Goal: Information Seeking & Learning: Learn about a topic

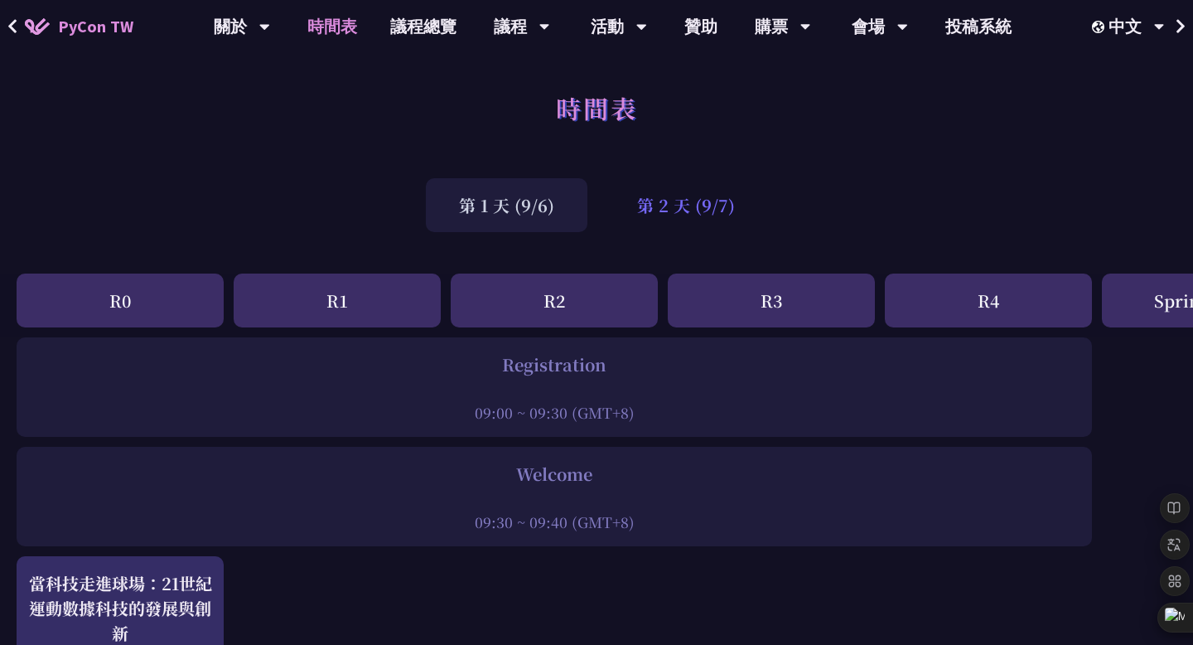
click at [663, 217] on div "第 2 天 (9/7)" at bounding box center [686, 205] width 164 height 54
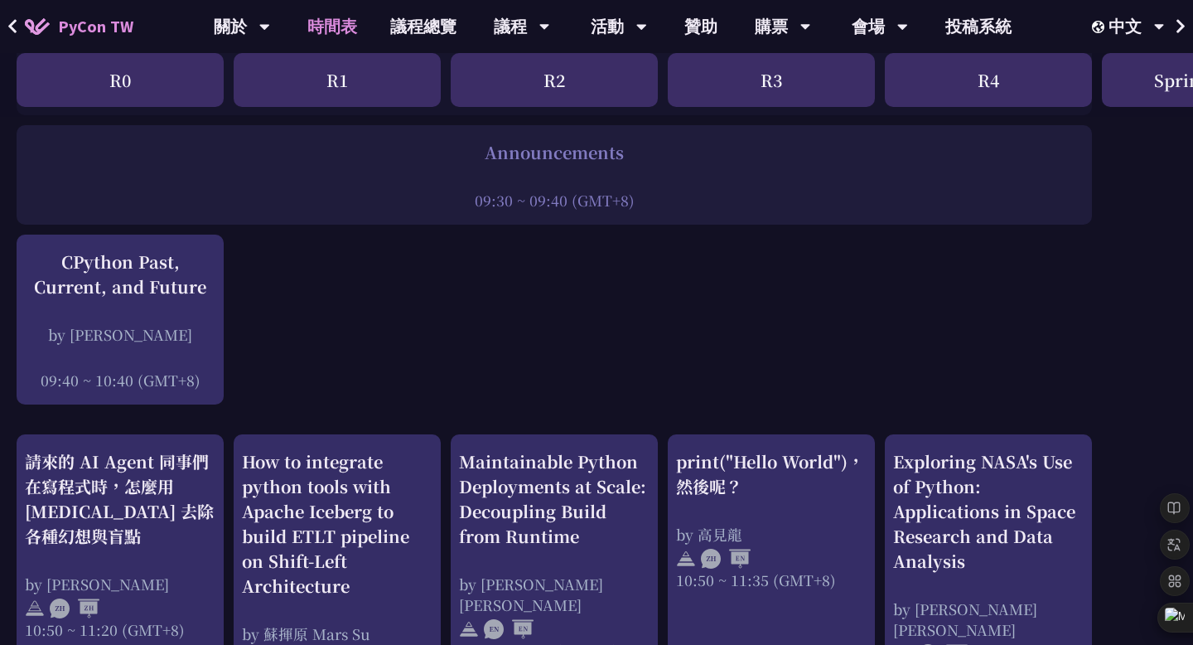
scroll to position [336, 0]
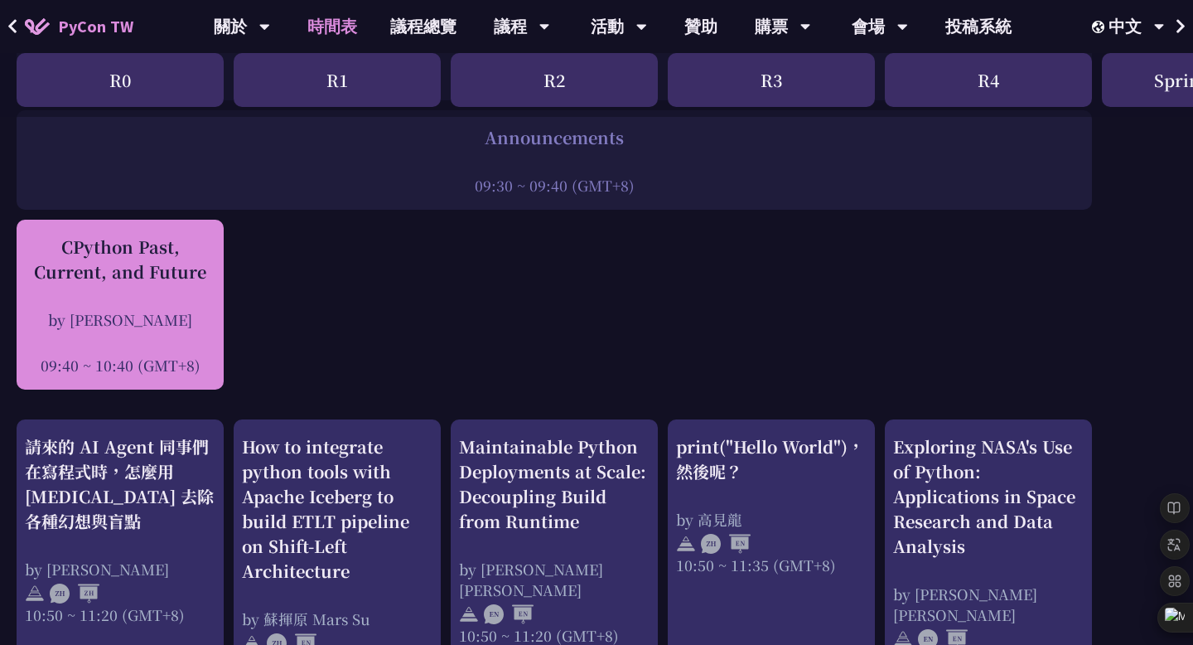
click at [137, 321] on div "by [PERSON_NAME]" at bounding box center [120, 319] width 191 height 21
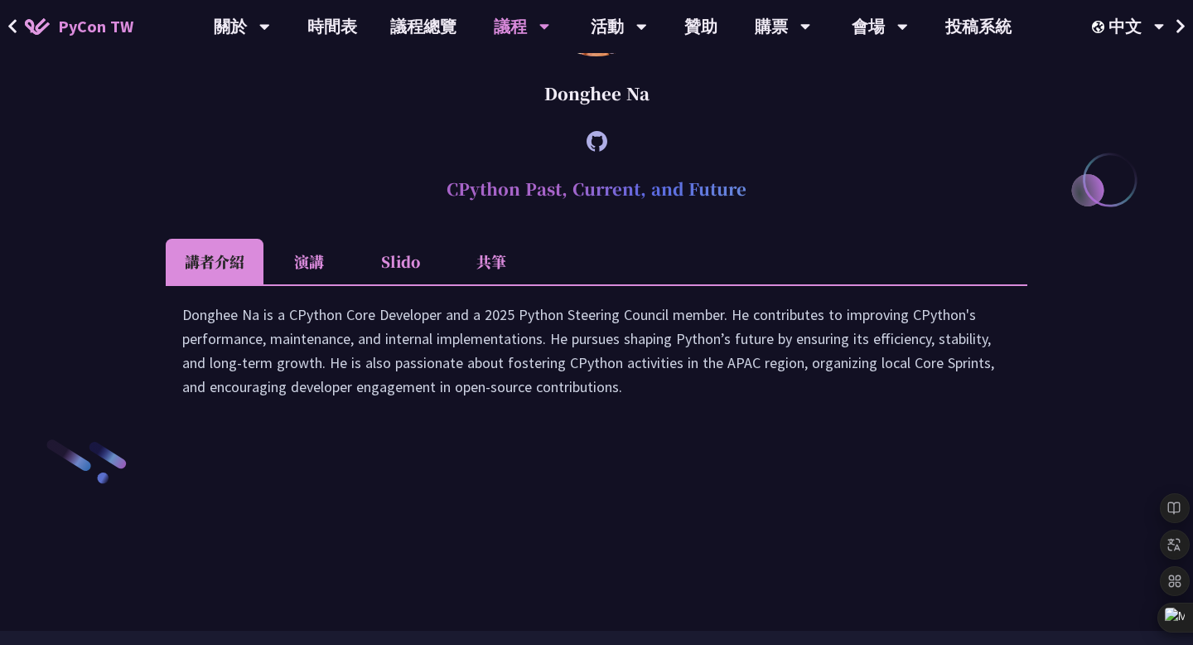
scroll to position [2247, 0]
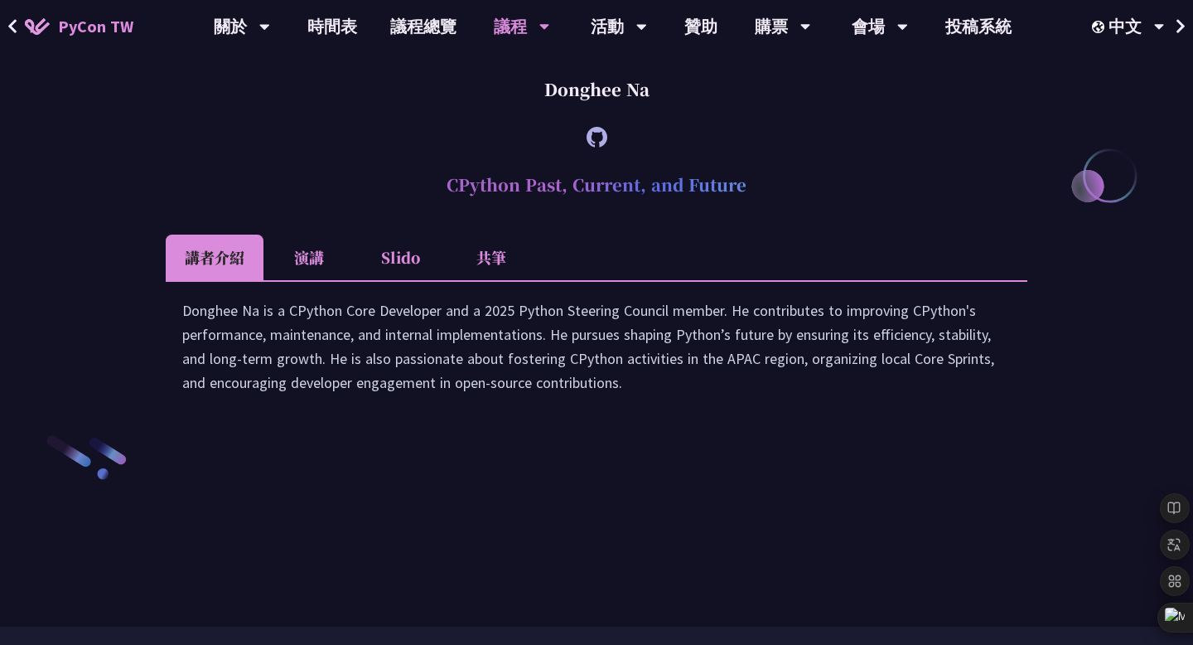
drag, startPoint x: 629, startPoint y: 553, endPoint x: 160, endPoint y: 482, distance: 474.5
click at [152, 458] on icon at bounding box center [155, 458] width 15 height 15
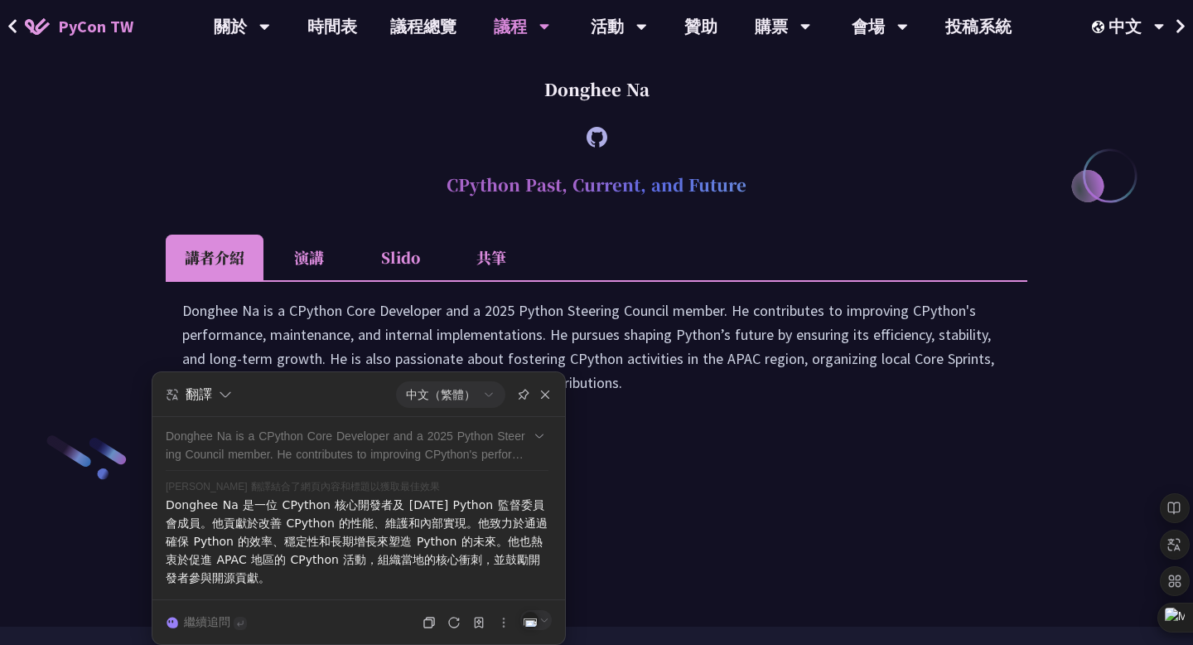
click at [622, 411] on div "Donghee Na is a CPython Core Developer and a 2025 Python Steering Council membe…" at bounding box center [596, 354] width 829 height 113
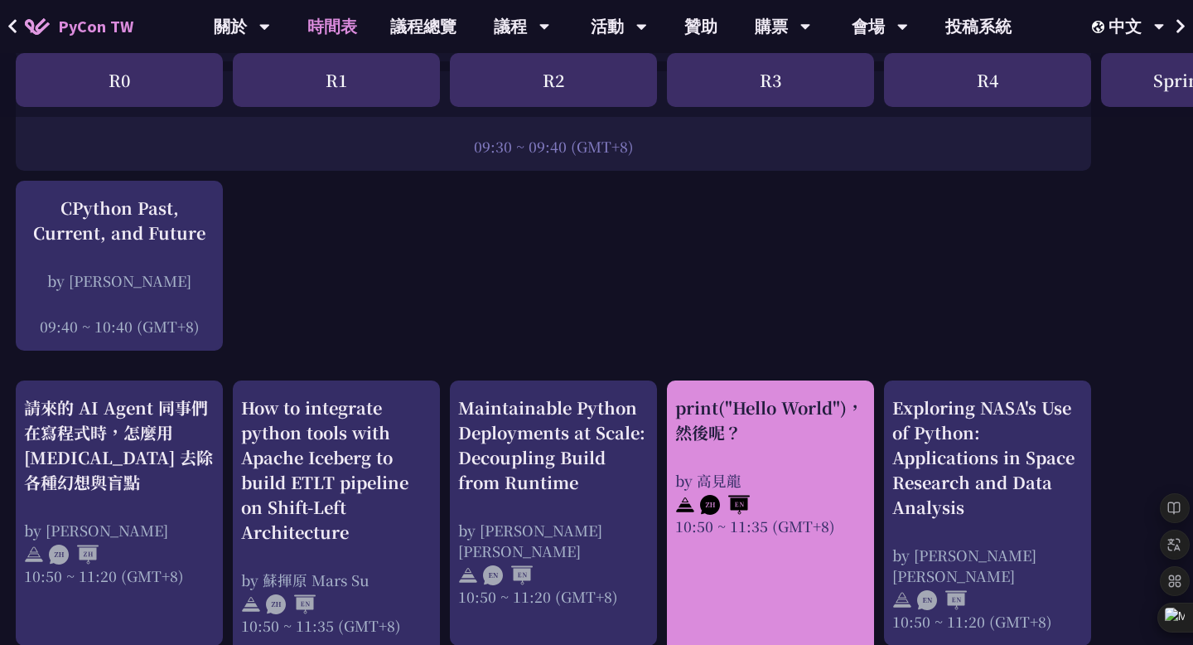
scroll to position [354, 1]
